Goal: Use online tool/utility: Utilize a website feature to perform a specific function

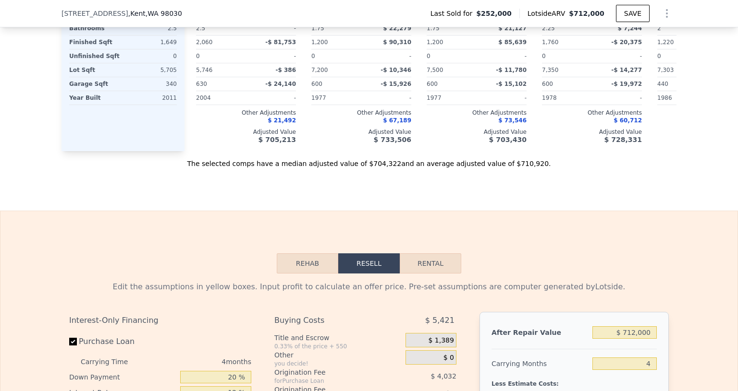
scroll to position [1389, 0]
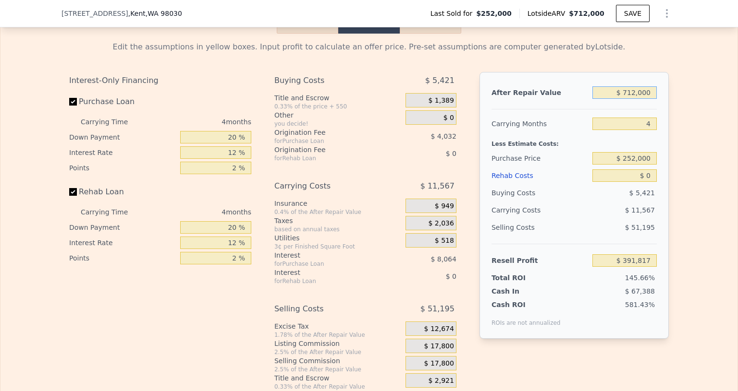
drag, startPoint x: 628, startPoint y: 108, endPoint x: 737, endPoint y: 105, distance: 109.1
click at [737, 107] on div "Search an address or region Solutions Company Open main menu Log In Free Accoun…" at bounding box center [369, 195] width 738 height 391
type input "$ 7,000"
type input "-$ 262,096"
type input "$ 70,000"
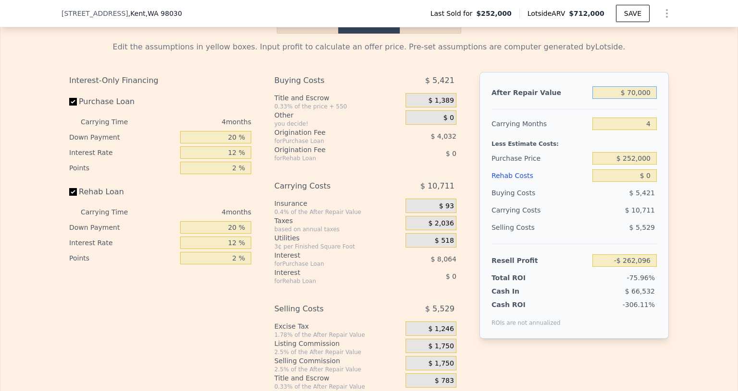
type input "-$ 203,661"
type input "$ 700,000"
type input "$ 380,687"
type input "$ 700,000"
drag, startPoint x: 623, startPoint y: 173, endPoint x: 670, endPoint y: 173, distance: 47.1
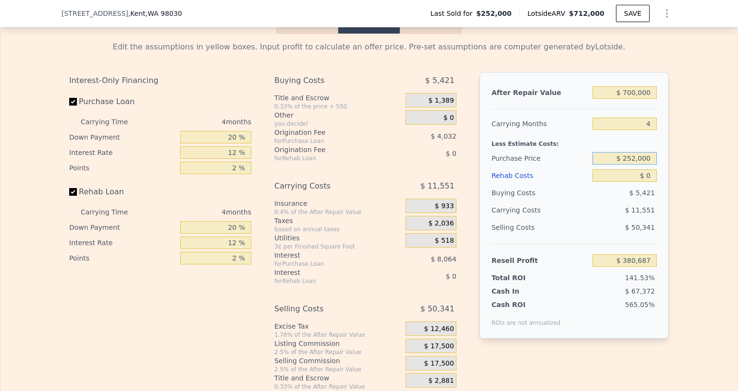
click at [670, 173] on div "Edit the assumptions in yellow boxes. Input profit to calculate an offer price.…" at bounding box center [368, 212] width 615 height 357
click at [682, 192] on div "Edit the assumptions in yellow boxes. Input profit to calculate an offer price.…" at bounding box center [368, 212] width 737 height 357
click at [317, 34] on button "Rehab" at bounding box center [307, 23] width 61 height 20
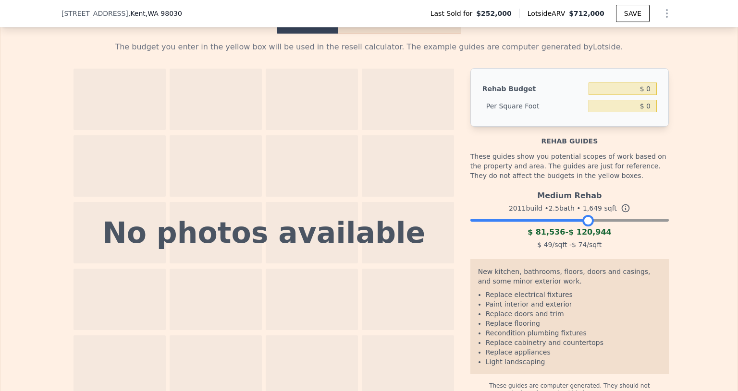
drag, startPoint x: 662, startPoint y: 236, endPoint x: 586, endPoint y: 242, distance: 75.6
click at [586, 242] on div "Medium Rehab 2011 build • 2.5 bath • 1,649 sqft $ 81,536 - $ 120,944 $ 49 /sqft…" at bounding box center [569, 218] width 198 height 65
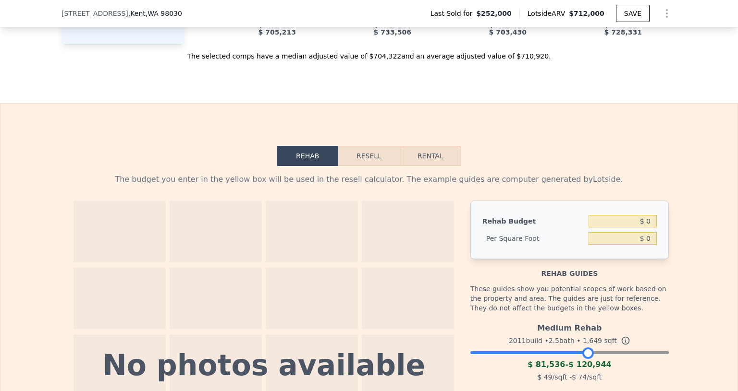
scroll to position [1245, 0]
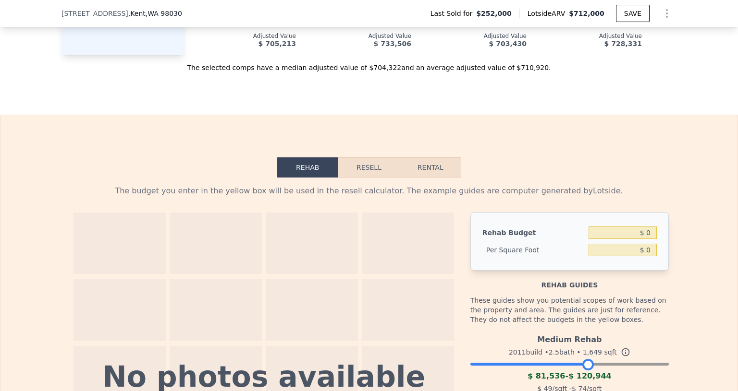
click at [355, 178] on button "Resell" at bounding box center [368, 168] width 61 height 20
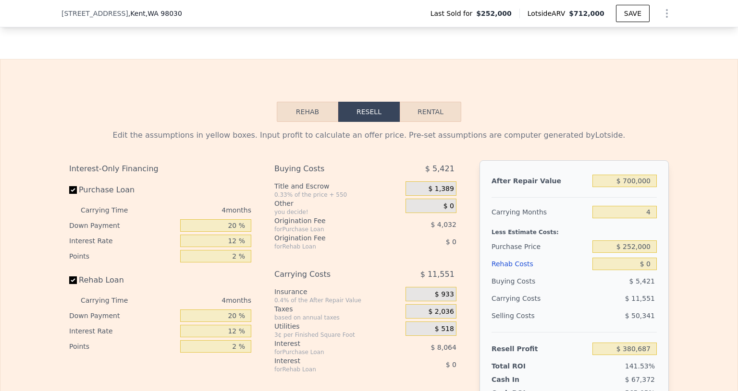
scroll to position [1341, 0]
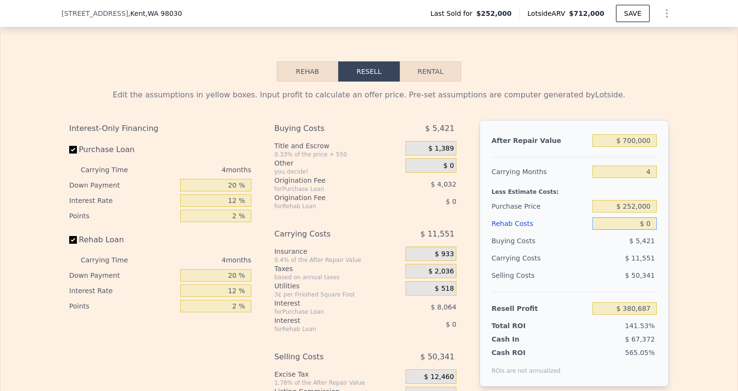
drag, startPoint x: 642, startPoint y: 236, endPoint x: 695, endPoint y: 227, distance: 54.1
click at [654, 234] on div "After Repair Value $ 700,000 Carrying Months 4 Less Estimate Costs: Purchase Pr…" at bounding box center [573, 253] width 189 height 267
type input "$ 08"
type input "$ 380,679"
type input "$ 0"
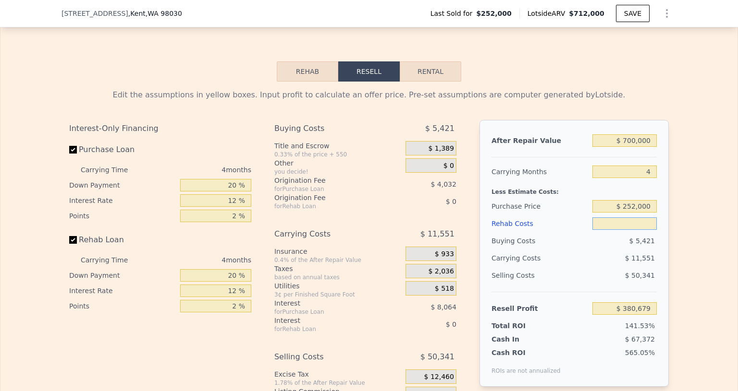
type input "$ 0"
type input "$ 380,687"
type input "$ 80"
type input "$ 380,602"
type input "$ 8,000"
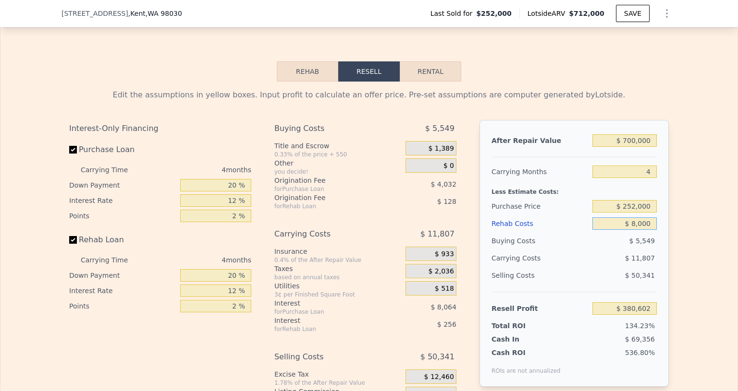
type input "$ 372,303"
type input "$ 800,000"
type input "-$ 457,713"
type input "$ 80,000"
type input "$ 296,847"
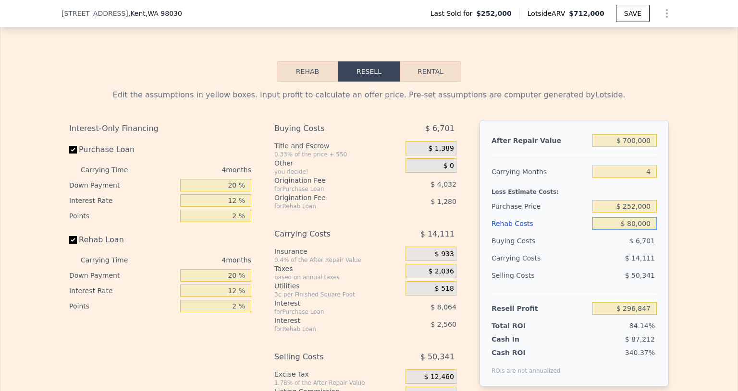
type input "$ 80,000"
click at [623, 213] on input "$ 252,000" at bounding box center [624, 206] width 64 height 12
drag, startPoint x: 623, startPoint y: 220, endPoint x: 659, endPoint y: 217, distance: 36.2
click at [659, 217] on div "After Repair Value $ 700,000 Carrying Months 4 Less Estimate Costs: Purchase Pr…" at bounding box center [573, 253] width 189 height 267
type input "$ 3"
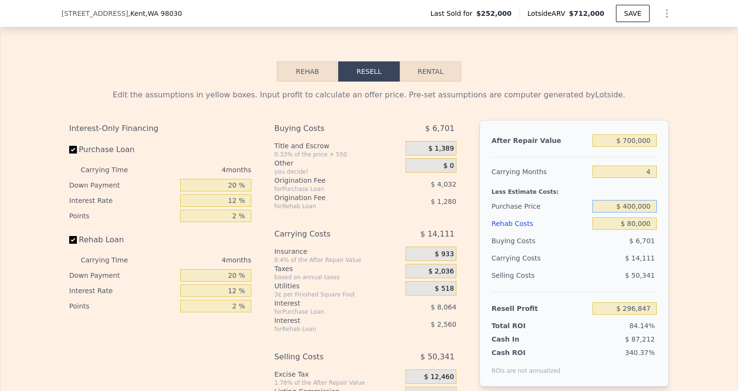
type input "$ 400,000"
click at [592, 250] on div "$ 6,701" at bounding box center [624, 240] width 65 height 17
type input "$ 141,250"
drag, startPoint x: 628, startPoint y: 218, endPoint x: 704, endPoint y: 221, distance: 76.4
click at [704, 221] on div "Edit the assumptions in yellow boxes. Input profit to calculate an offer price.…" at bounding box center [368, 260] width 737 height 357
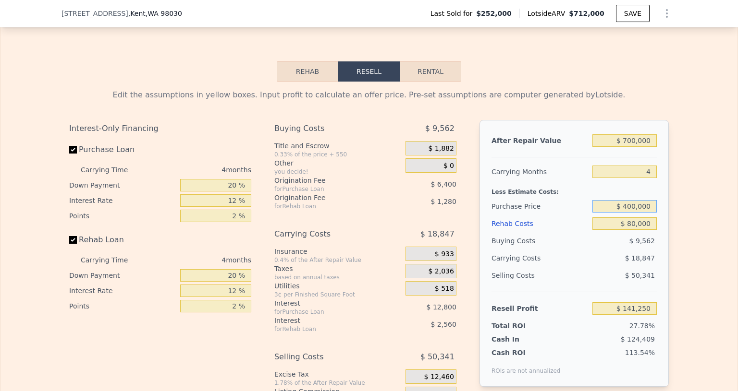
type input "$ 4"
type input "$ 500,000"
click at [597, 267] on div "$ 18,847" at bounding box center [605, 258] width 101 height 17
type input "$ 36,117"
click at [628, 213] on input "$ 500,000" at bounding box center [624, 206] width 64 height 12
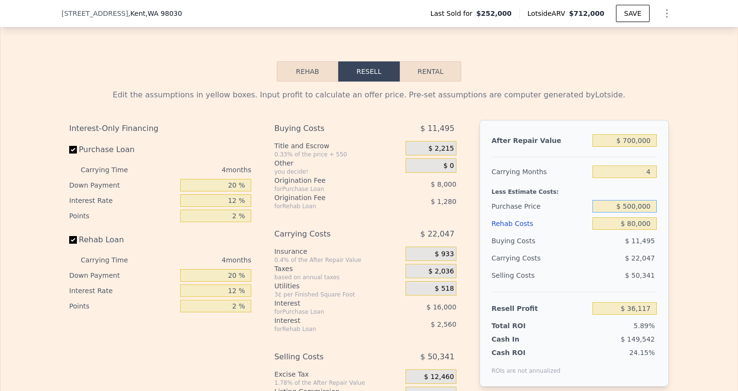
drag, startPoint x: 625, startPoint y: 220, endPoint x: 682, endPoint y: 218, distance: 57.2
click at [682, 218] on div "Edit the assumptions in yellow boxes. Input profit to calculate an offer price.…" at bounding box center [368, 260] width 737 height 357
type input "$ 450,000"
click at [592, 284] on div "$ 50,341" at bounding box center [624, 275] width 65 height 17
type input "$ 88,683"
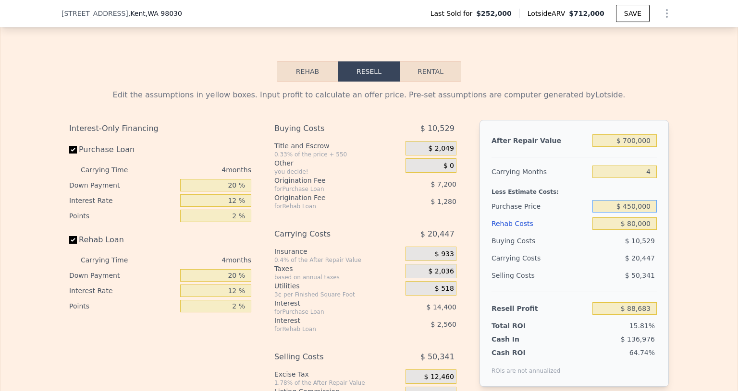
drag, startPoint x: 628, startPoint y: 219, endPoint x: 688, endPoint y: 219, distance: 59.6
click at [688, 219] on div "Edit the assumptions in yellow boxes. Input profit to calculate an offer price.…" at bounding box center [368, 260] width 737 height 357
type input "$ 465,000"
click at [573, 267] on div "$ 20,447" at bounding box center [605, 258] width 101 height 17
type input "$ 72,914"
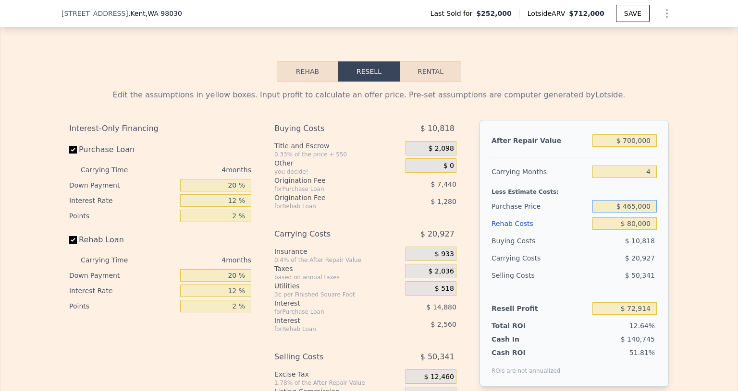
drag, startPoint x: 627, startPoint y: 219, endPoint x: 713, endPoint y: 224, distance: 86.1
click at [713, 224] on div "Edit the assumptions in yellow boxes. Input profit to calculate an offer price.…" at bounding box center [368, 260] width 737 height 357
type input "$ 470,000"
click at [602, 267] on div "$ 20,927" at bounding box center [605, 258] width 101 height 17
type input "$ 67,657"
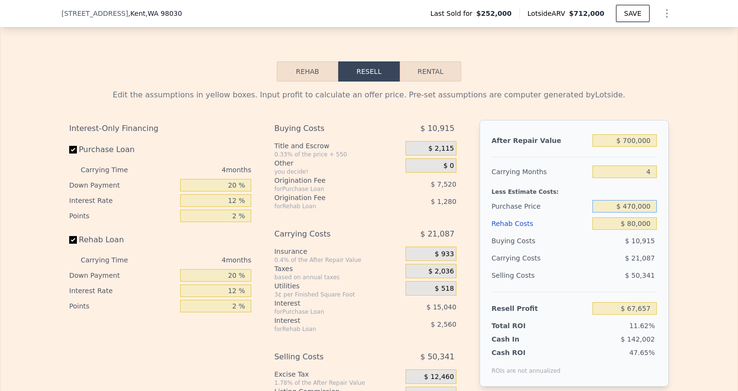
click at [627, 213] on input "$ 470,000" at bounding box center [624, 206] width 64 height 12
drag, startPoint x: 627, startPoint y: 220, endPoint x: 673, endPoint y: 219, distance: 46.6
click at [673, 219] on div "Edit the assumptions in yellow boxes. Input profit to calculate an offer price.…" at bounding box center [368, 260] width 737 height 357
type input "$ 420,000"
click at [550, 292] on div "Selling Costs $ 50,341" at bounding box center [573, 279] width 165 height 25
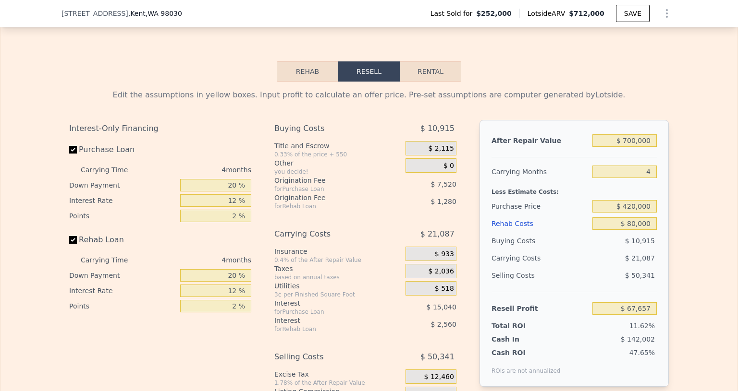
type input "$ 120,223"
